Goal: Information Seeking & Learning: Find specific fact

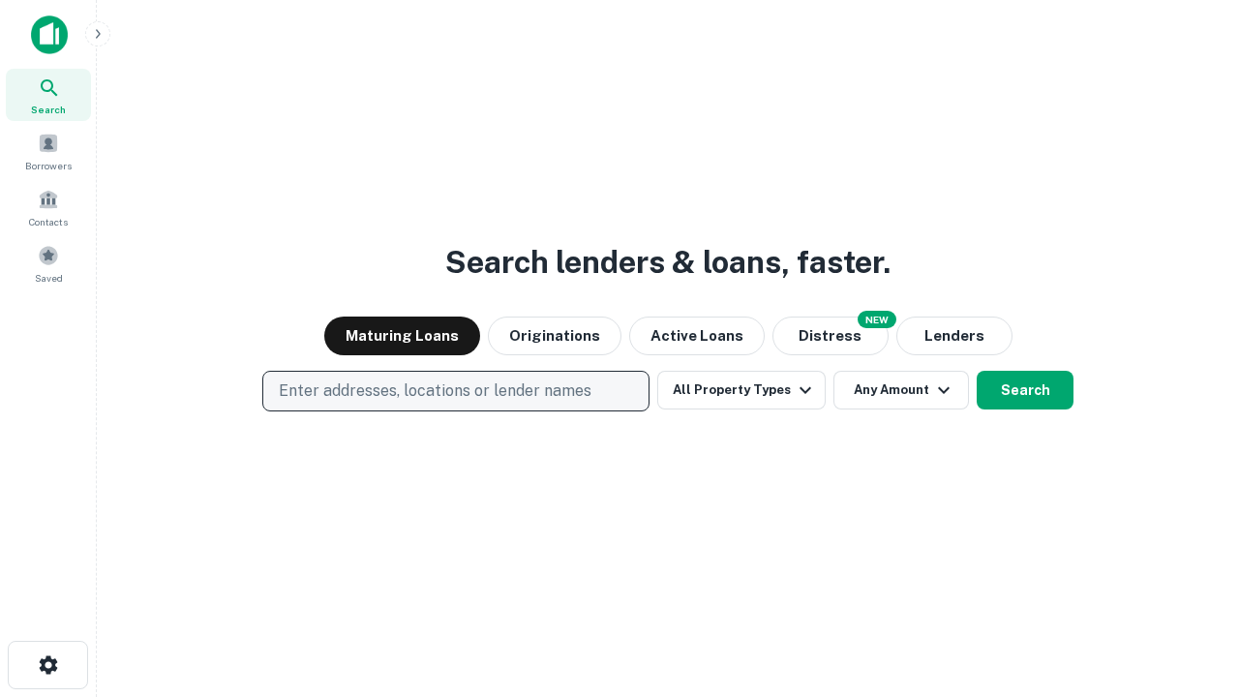
click at [455, 391] on p "Enter addresses, locations or lender names" at bounding box center [435, 391] width 313 height 23
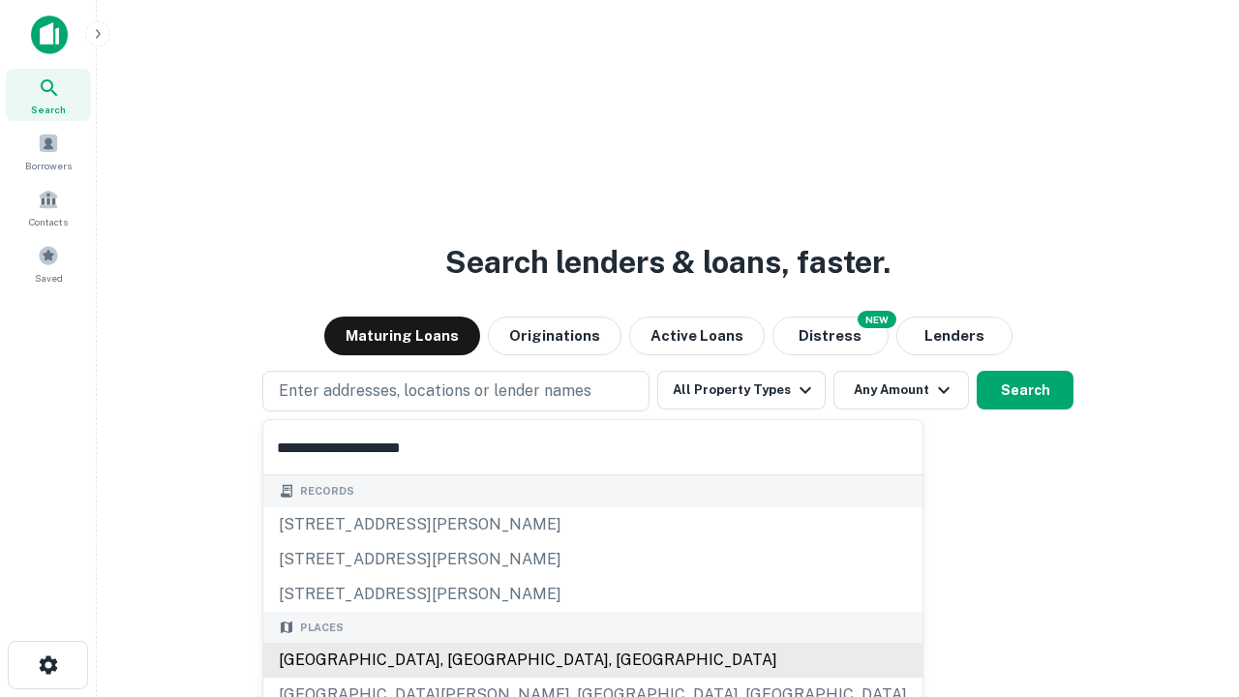
click at [463, 660] on div "[GEOGRAPHIC_DATA], [GEOGRAPHIC_DATA], [GEOGRAPHIC_DATA]" at bounding box center [592, 660] width 659 height 35
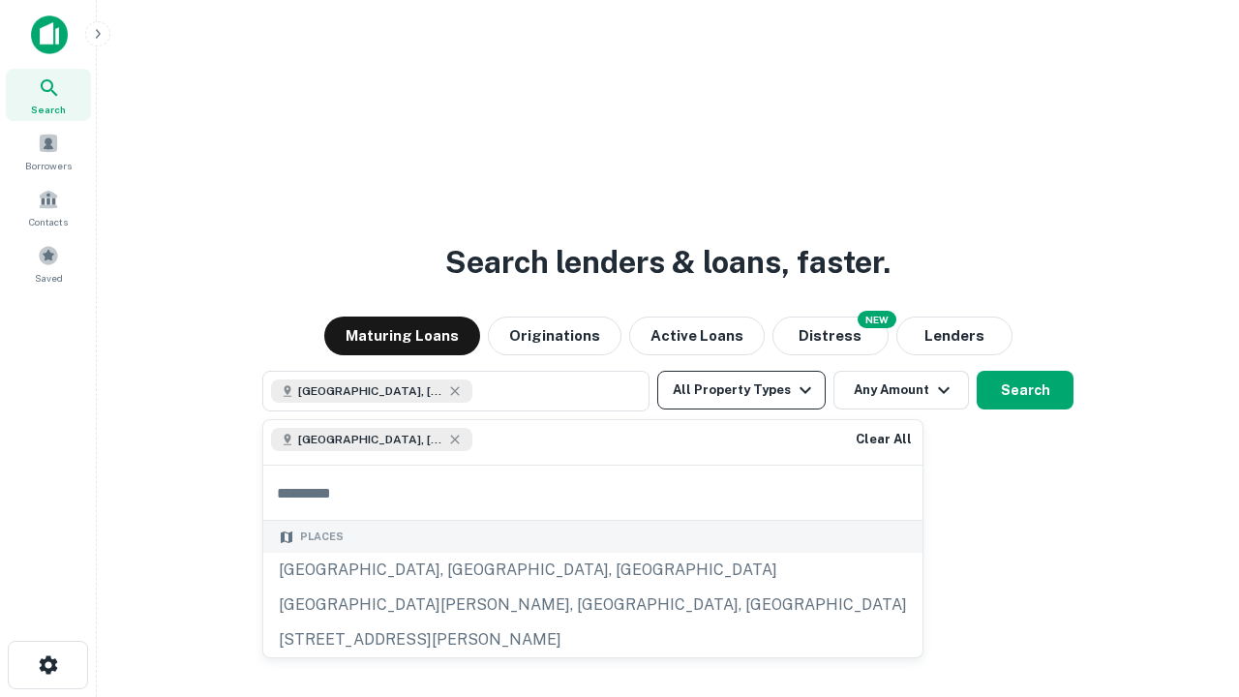
click at [742, 390] on button "All Property Types" at bounding box center [741, 390] width 168 height 39
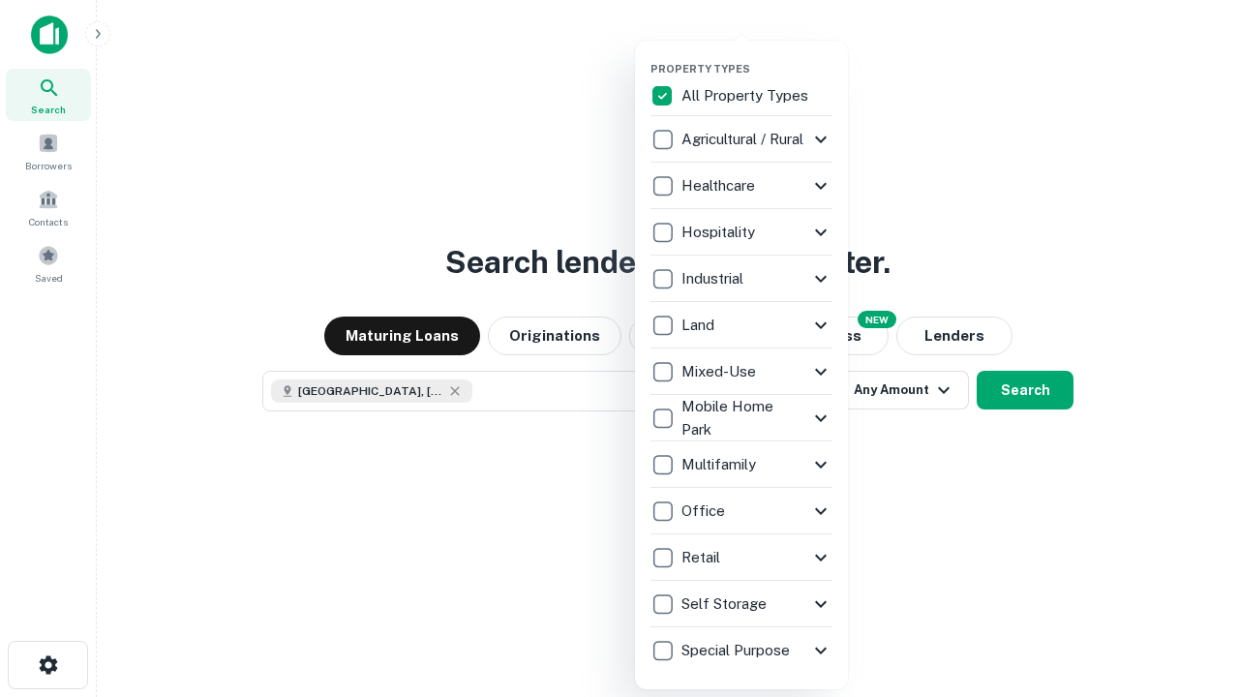
click at [757, 56] on button "button" at bounding box center [757, 56] width 213 height 1
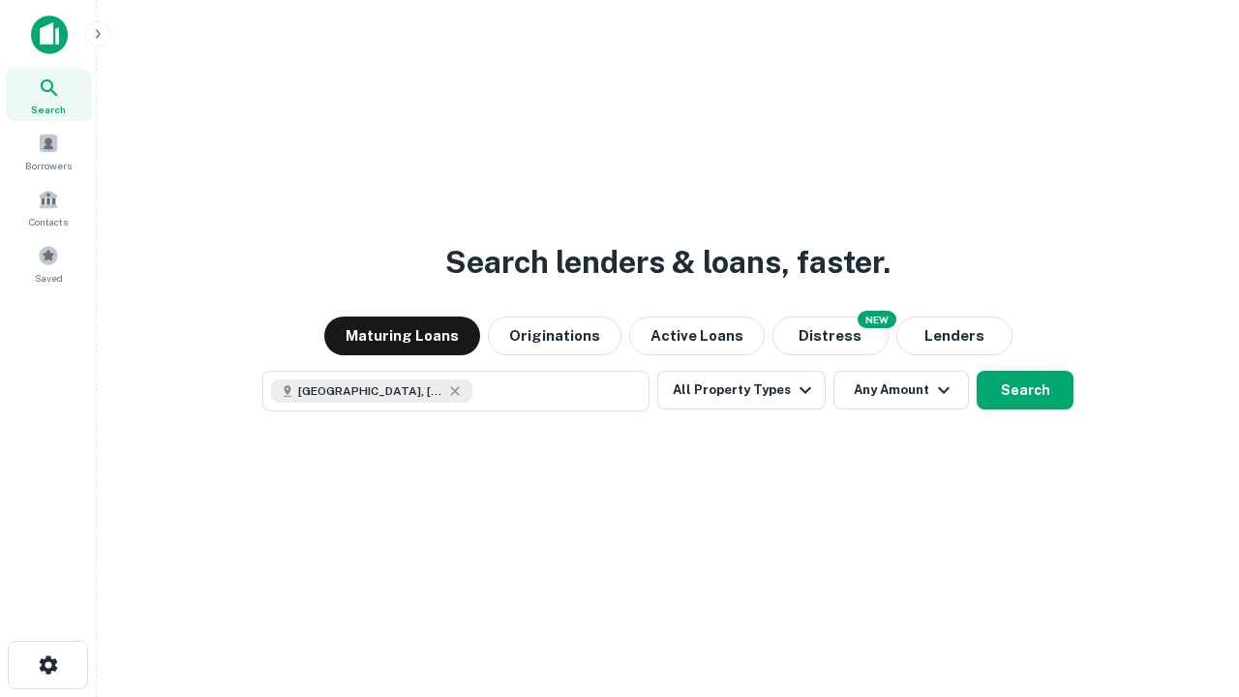
scroll to position [31, 0]
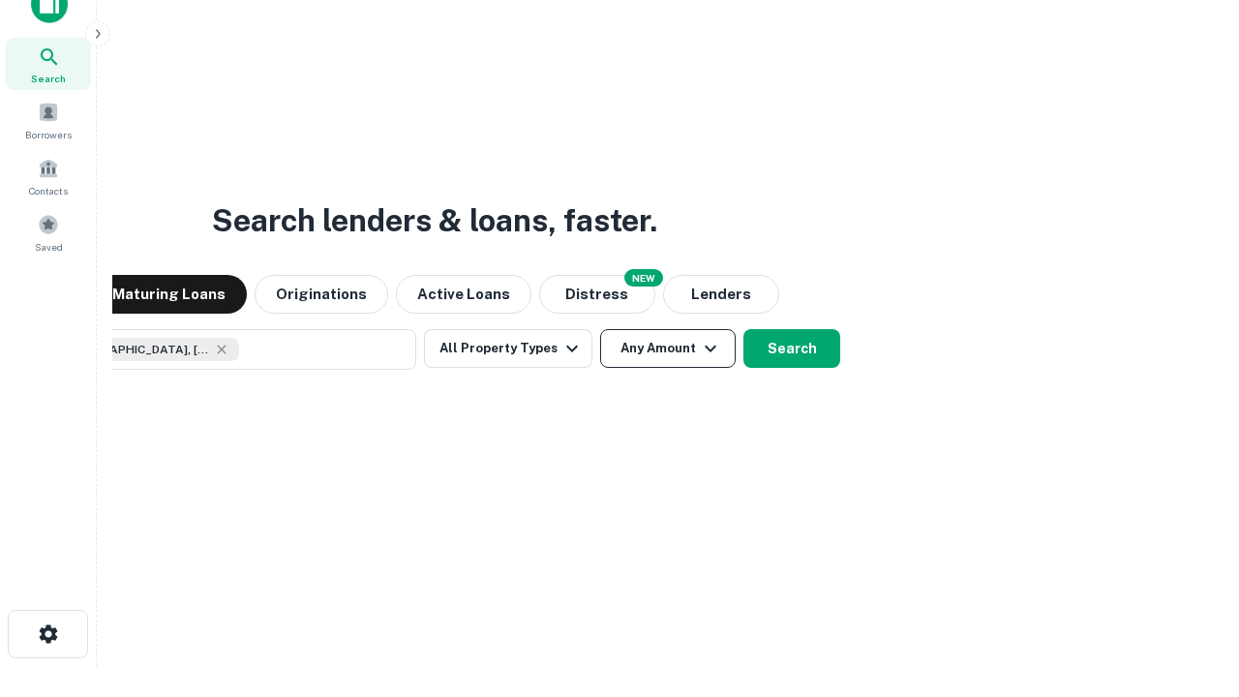
click at [600, 329] on button "Any Amount" at bounding box center [668, 348] width 136 height 39
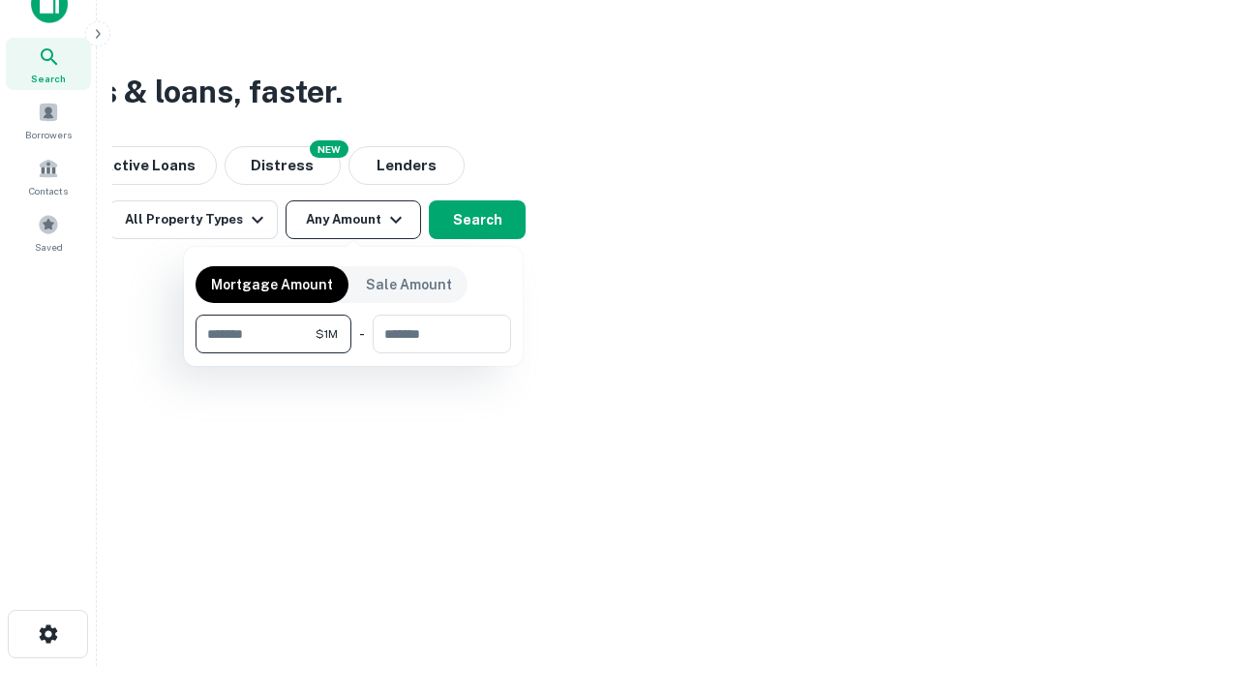
type input "*******"
click at [353, 353] on button "button" at bounding box center [354, 353] width 316 height 1
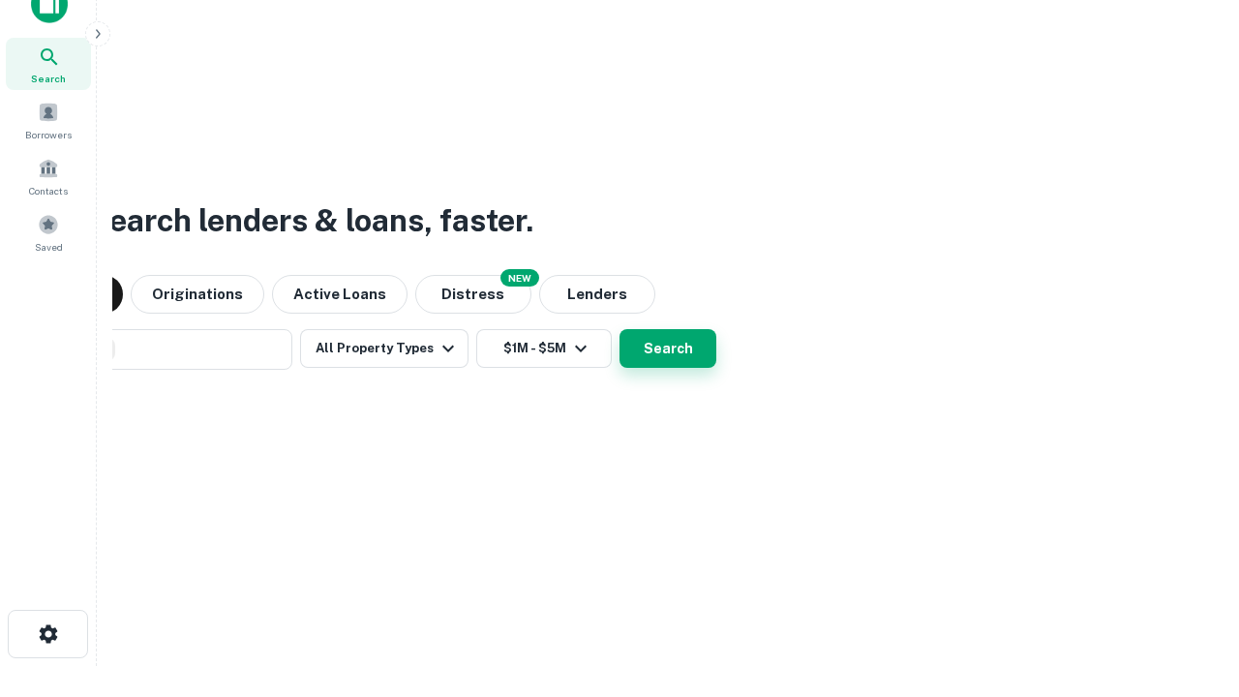
click at [620, 329] on button "Search" at bounding box center [668, 348] width 97 height 39
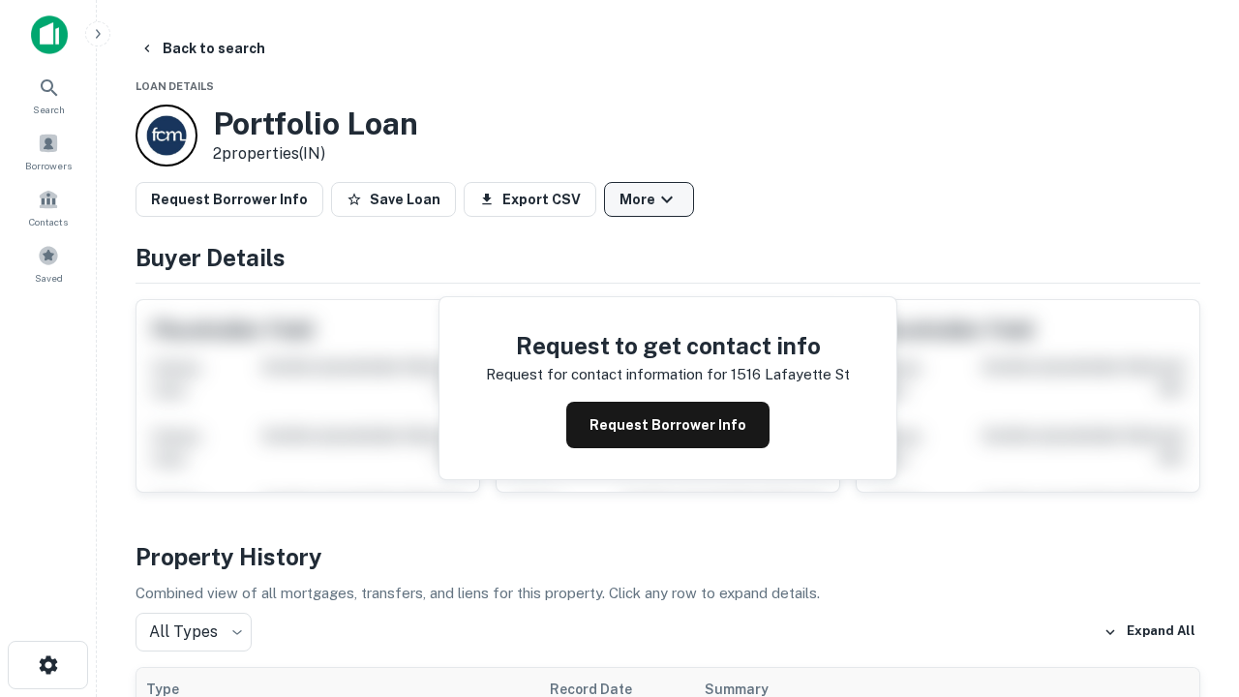
click at [649, 199] on button "More" at bounding box center [649, 199] width 90 height 35
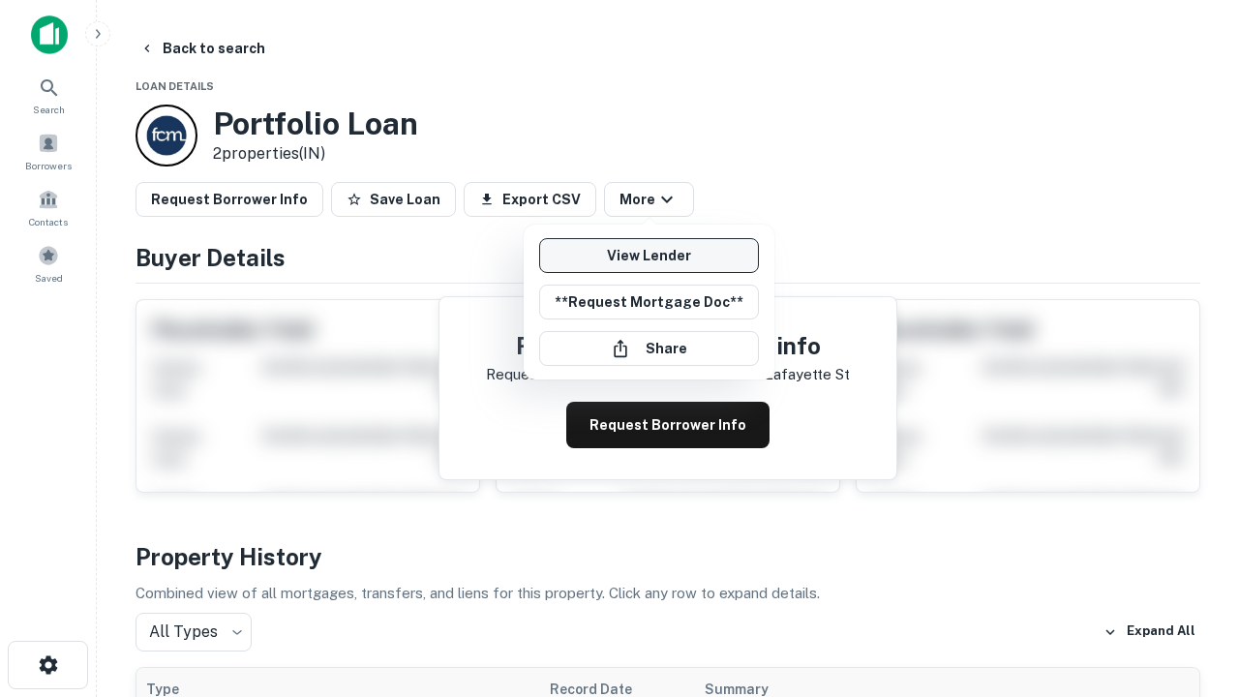
click at [649, 256] on link "View Lender" at bounding box center [649, 255] width 220 height 35
